Goal: Transaction & Acquisition: Purchase product/service

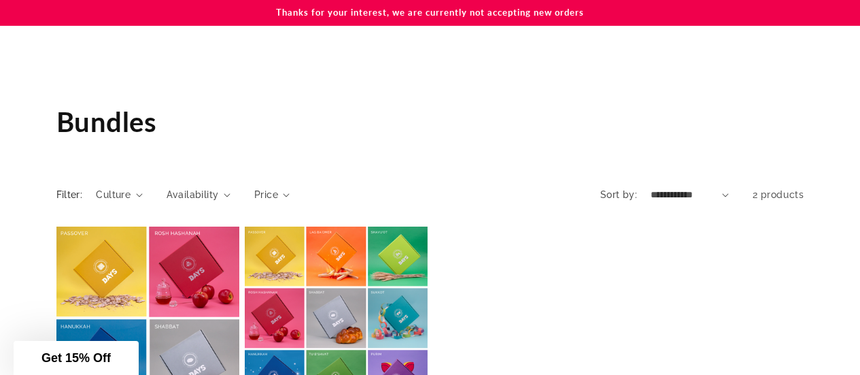
scroll to position [107, 0]
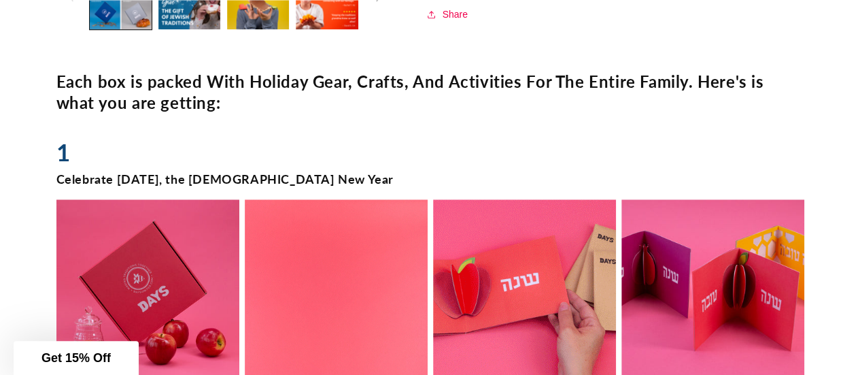
scroll to position [655, 0]
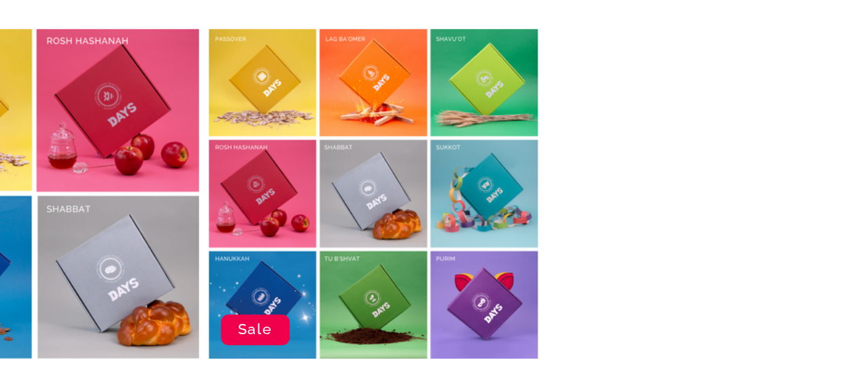
scroll to position [147, 0]
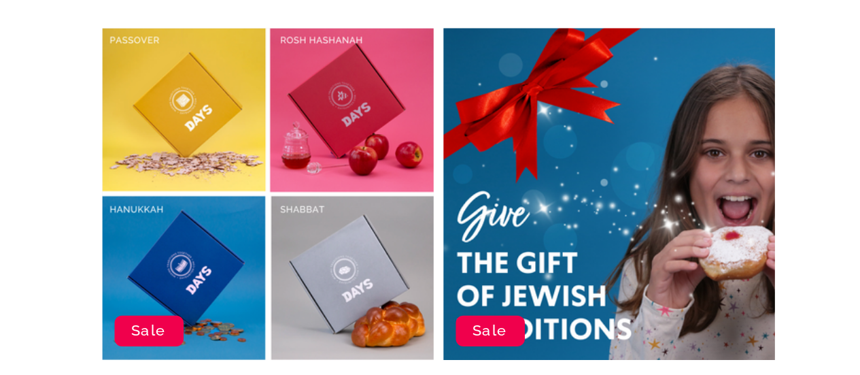
click at [340, 274] on link "A Year of [DEMOGRAPHIC_DATA] Holidays - 9 Boxes" at bounding box center [336, 285] width 183 height 23
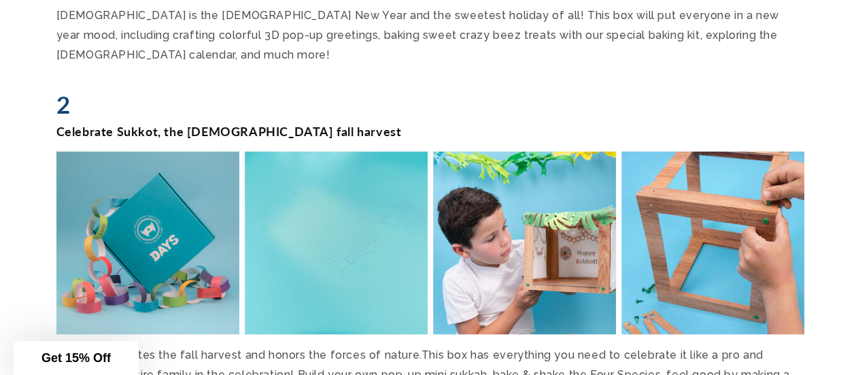
scroll to position [1160, 0]
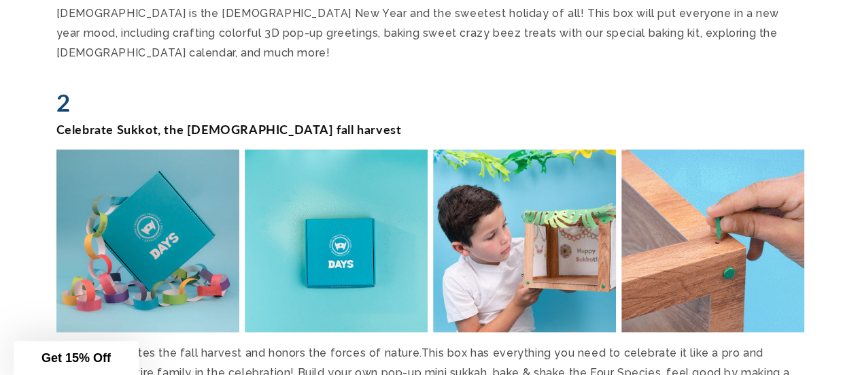
click at [536, 345] on span "Sukkot celebrates the fall harvest and honors the forces of nature. This box ha…" at bounding box center [422, 371] width 733 height 52
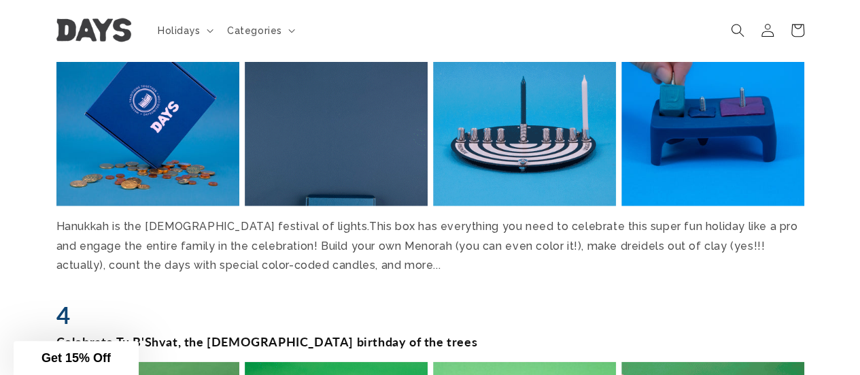
scroll to position [1593, 0]
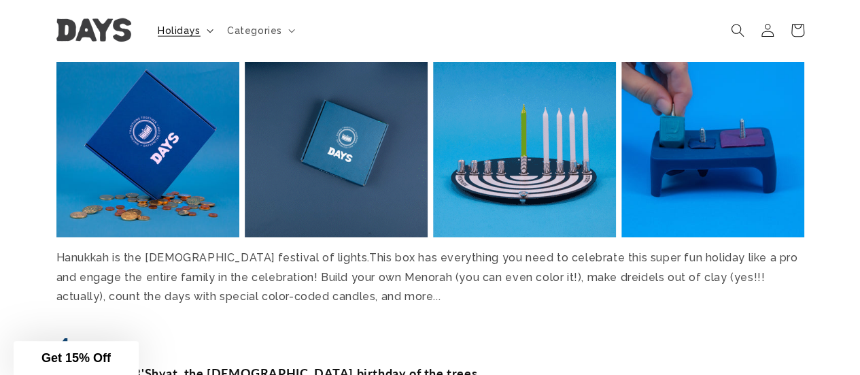
click at [179, 29] on span "Holidays" at bounding box center [179, 30] width 43 height 12
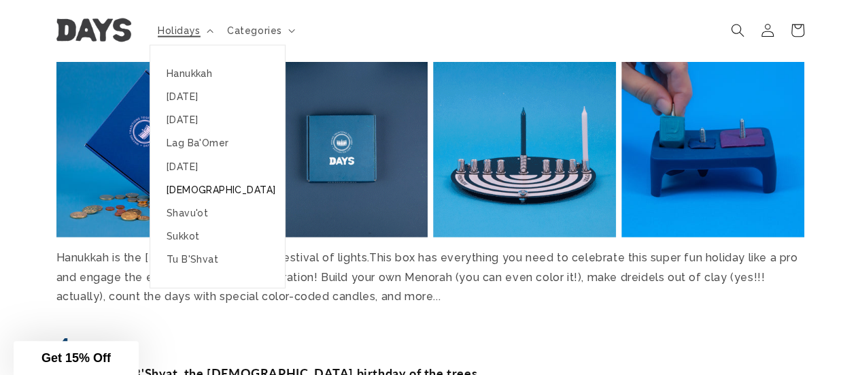
click at [189, 186] on link "[DEMOGRAPHIC_DATA]" at bounding box center [217, 189] width 135 height 23
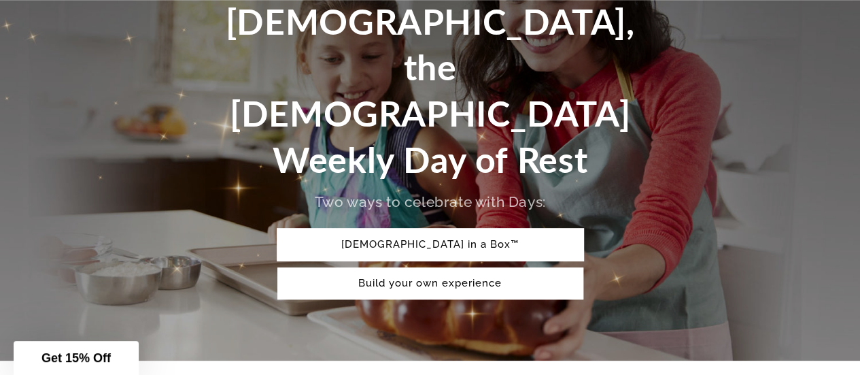
click at [487, 228] on link "[DEMOGRAPHIC_DATA] in a Box™" at bounding box center [430, 244] width 306 height 32
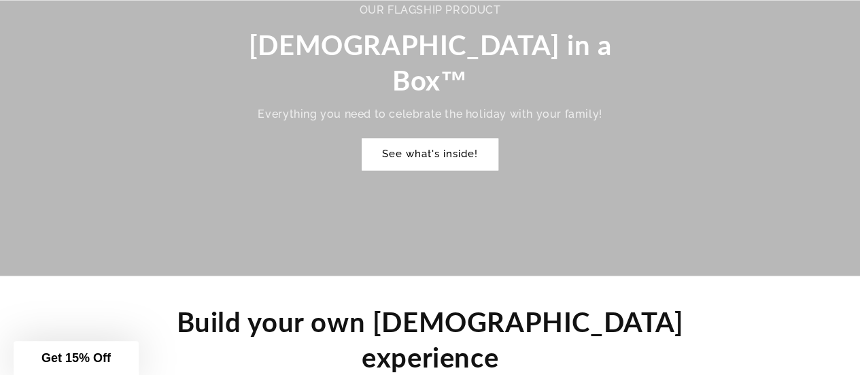
scroll to position [1020, 0]
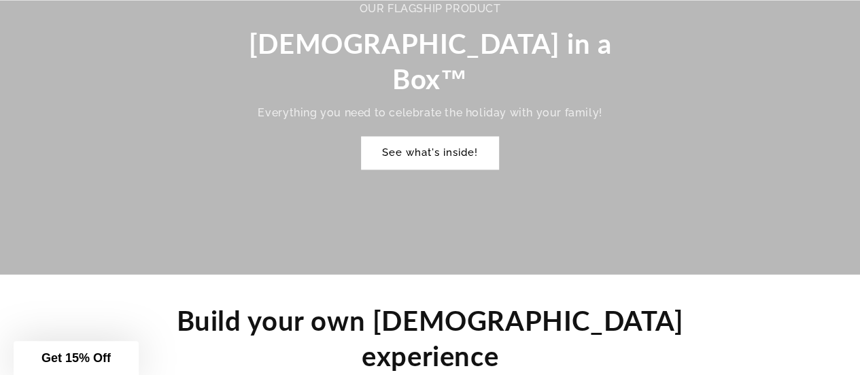
click at [435, 137] on link "See what's inside!" at bounding box center [430, 153] width 137 height 32
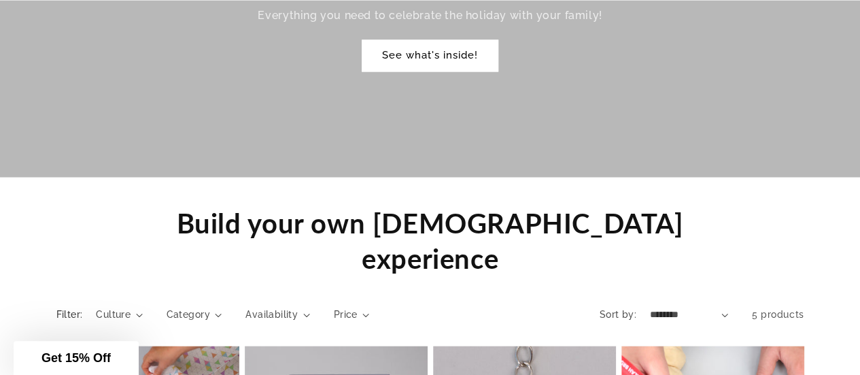
scroll to position [1172, 0]
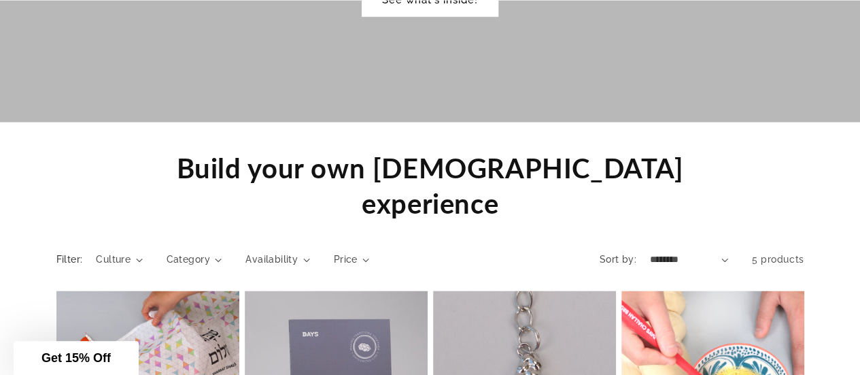
click at [88, 351] on span "Get 15% Off" at bounding box center [75, 358] width 69 height 14
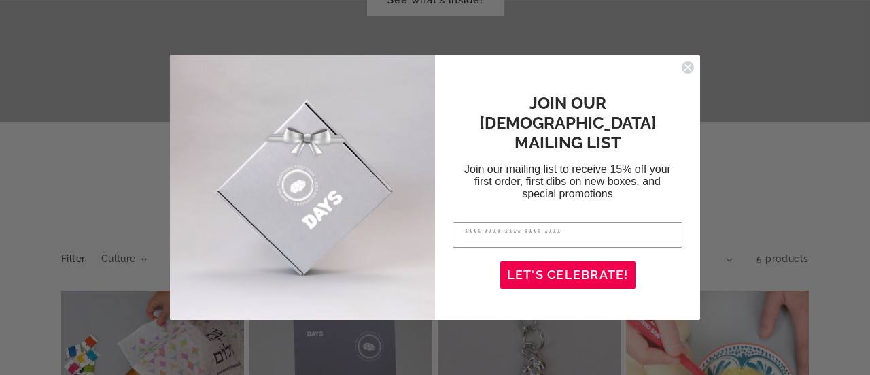
click at [687, 65] on icon "Close dialog" at bounding box center [687, 67] width 5 height 5
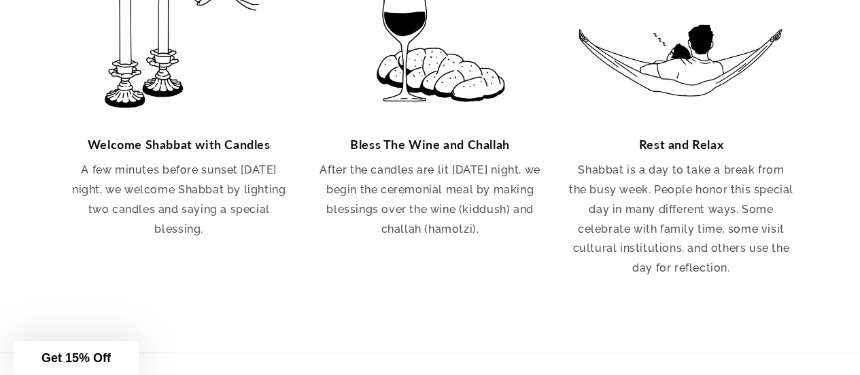
scroll to position [2147, 0]
